Goal: Download file/media

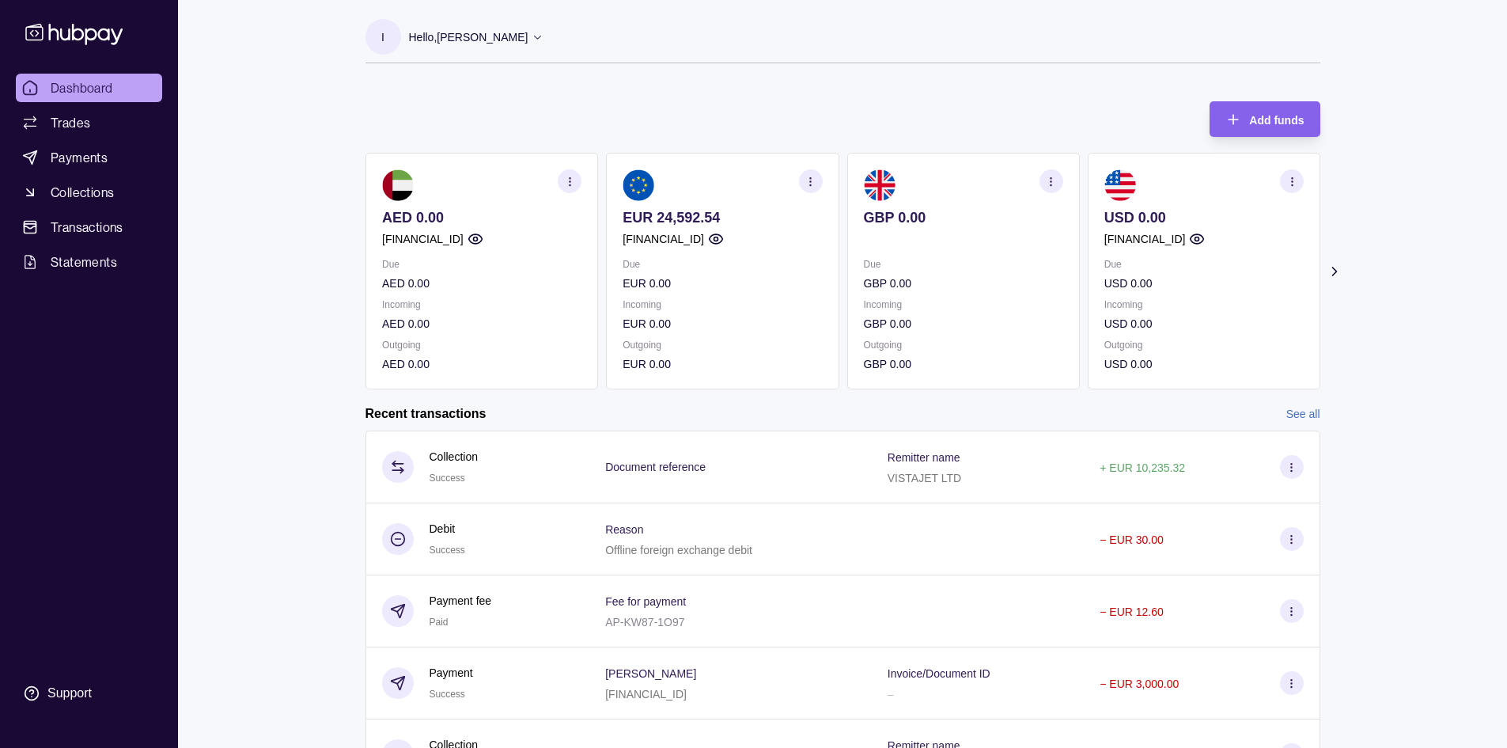
click at [571, 179] on icon "button" at bounding box center [569, 182] width 12 height 12
click at [473, 257] on link "Download account details" at bounding box center [473, 260] width 127 height 17
click at [813, 176] on icon "button" at bounding box center [811, 182] width 12 height 12
click at [712, 259] on link "Download account details" at bounding box center [713, 260] width 127 height 17
click at [1047, 185] on icon "button" at bounding box center [1051, 182] width 12 height 12
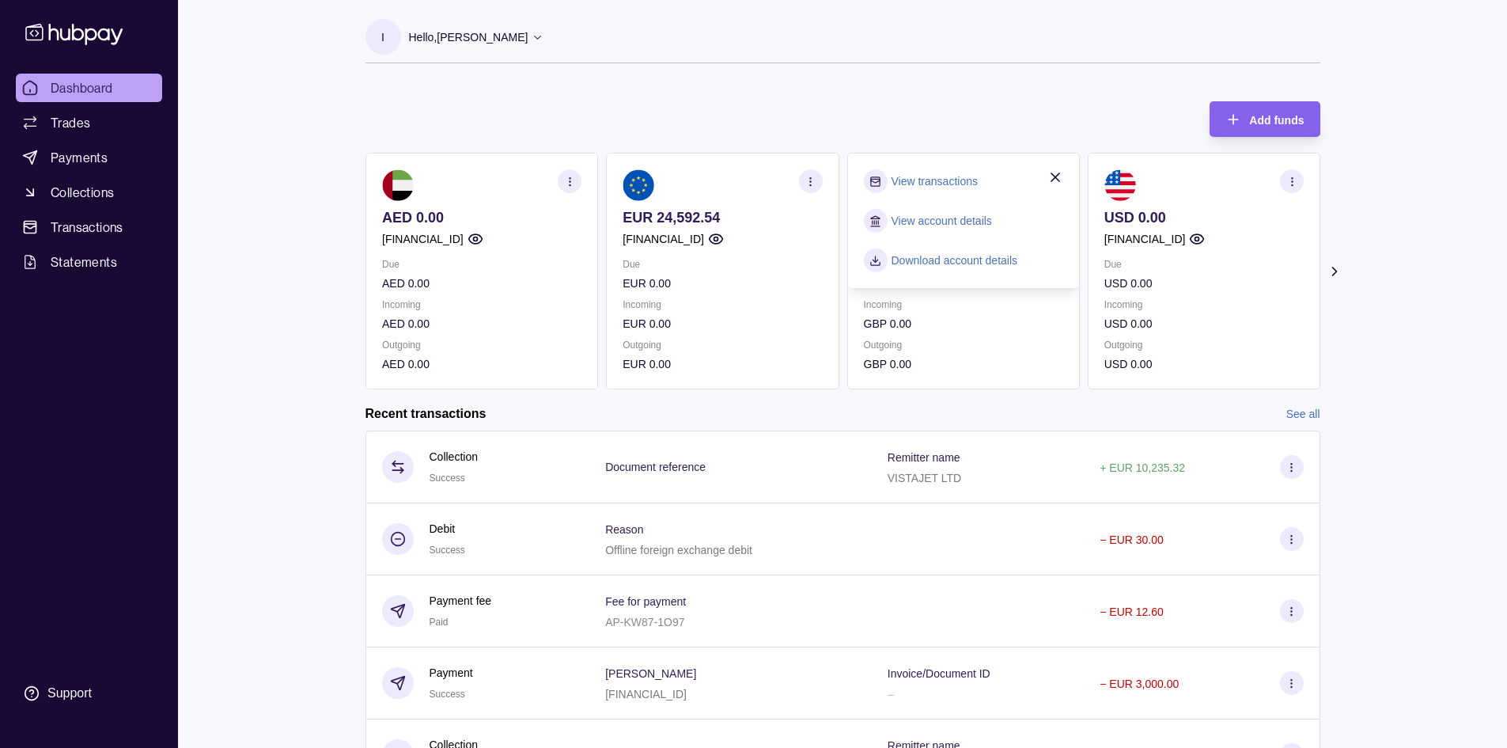
click at [968, 262] on link "Download account details" at bounding box center [954, 260] width 127 height 17
click at [1285, 184] on section "button" at bounding box center [1292, 181] width 24 height 24
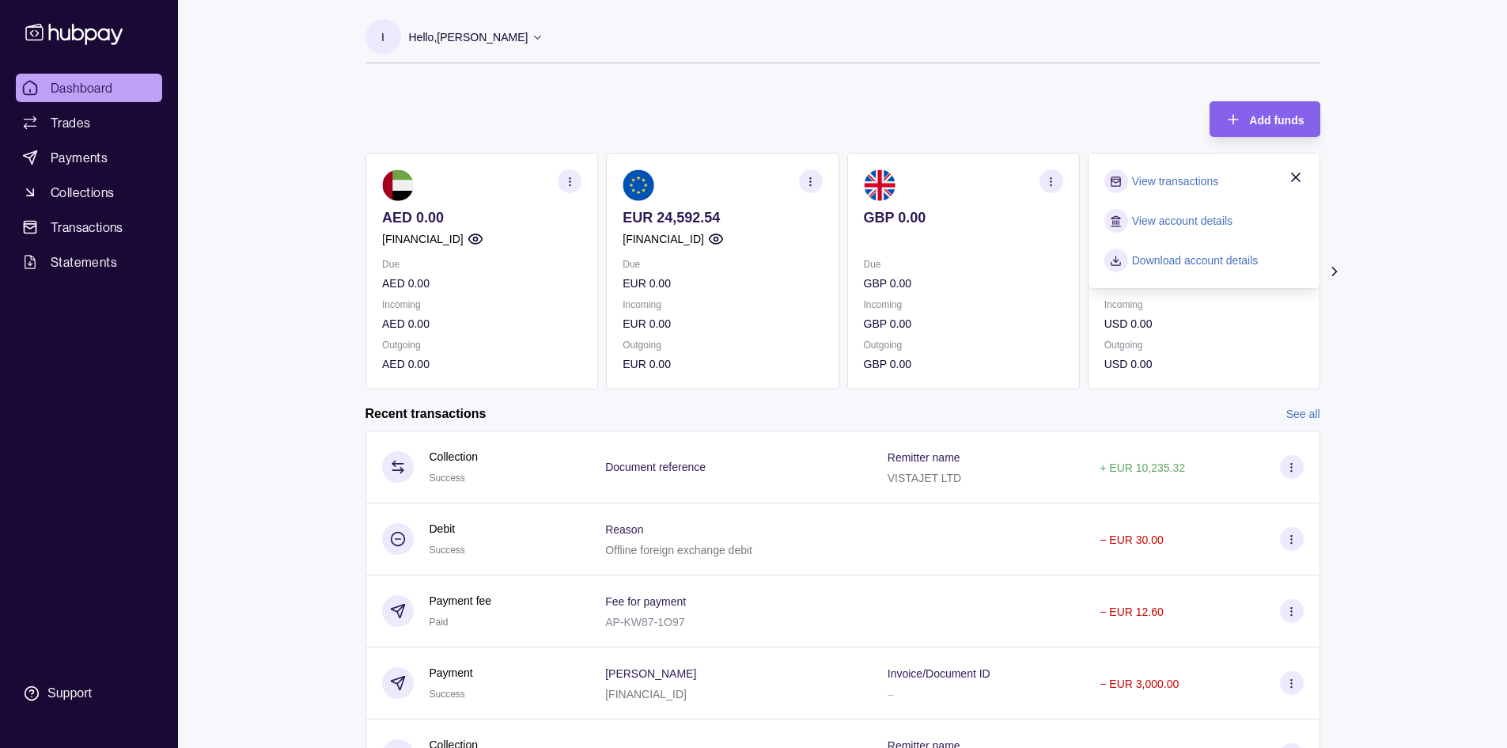
click at [1150, 266] on link "Download account details" at bounding box center [1194, 260] width 127 height 17
